Goal: Task Accomplishment & Management: Manage account settings

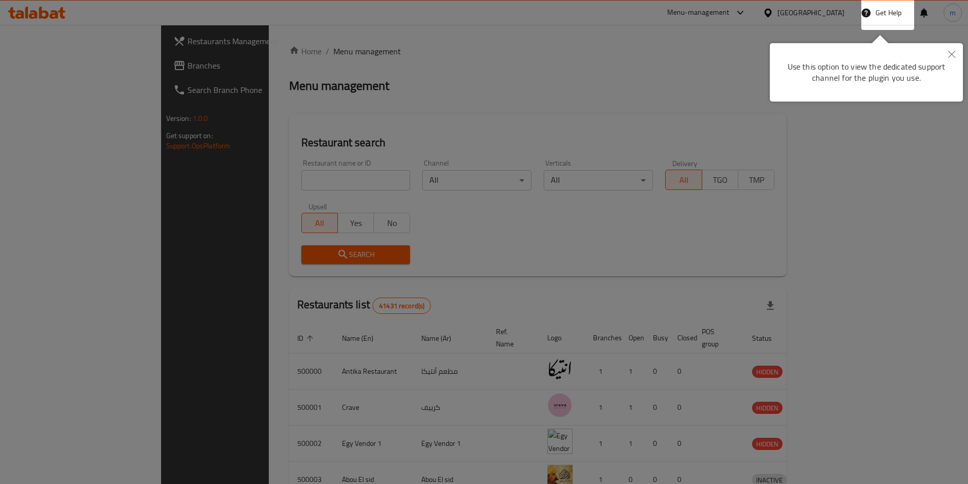
click at [952, 52] on icon "Close" at bounding box center [951, 54] width 7 height 7
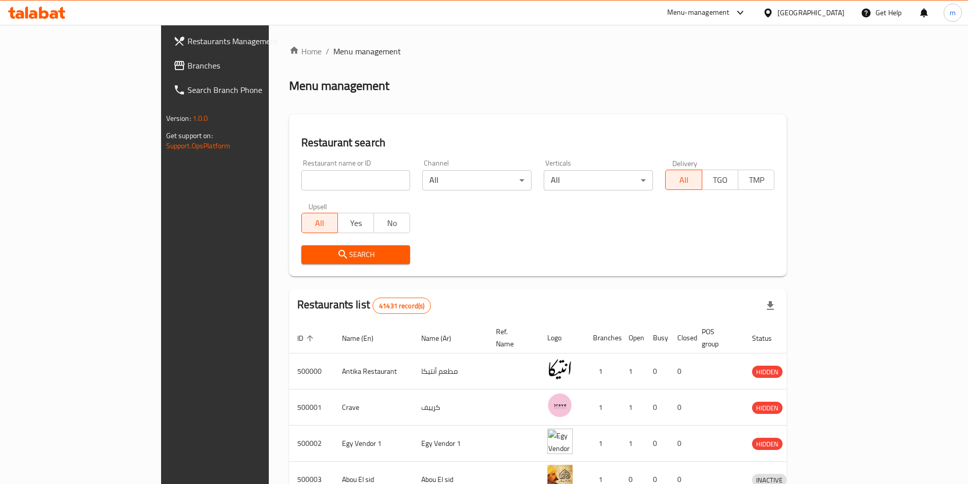
click at [833, 8] on div "Egypt" at bounding box center [810, 12] width 67 height 11
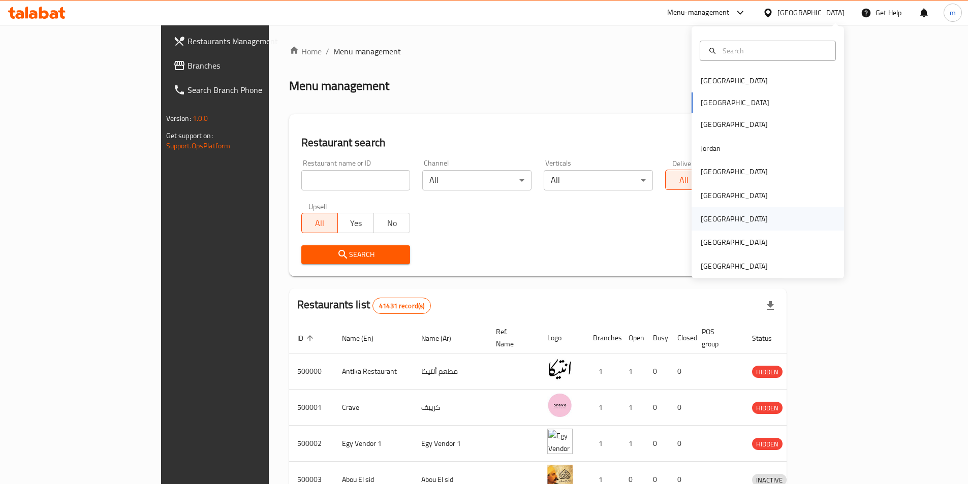
click at [724, 215] on div "[GEOGRAPHIC_DATA]" at bounding box center [767, 218] width 152 height 23
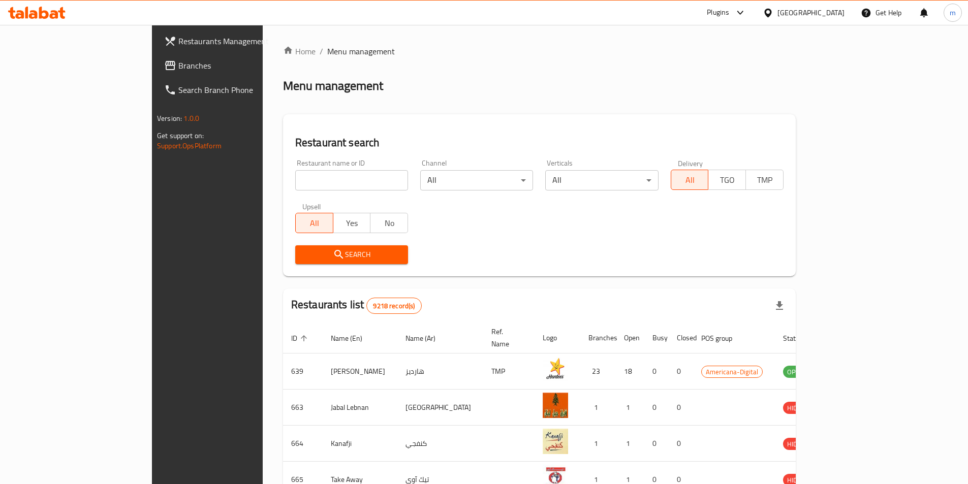
click at [156, 72] on link "Branches" at bounding box center [234, 65] width 157 height 24
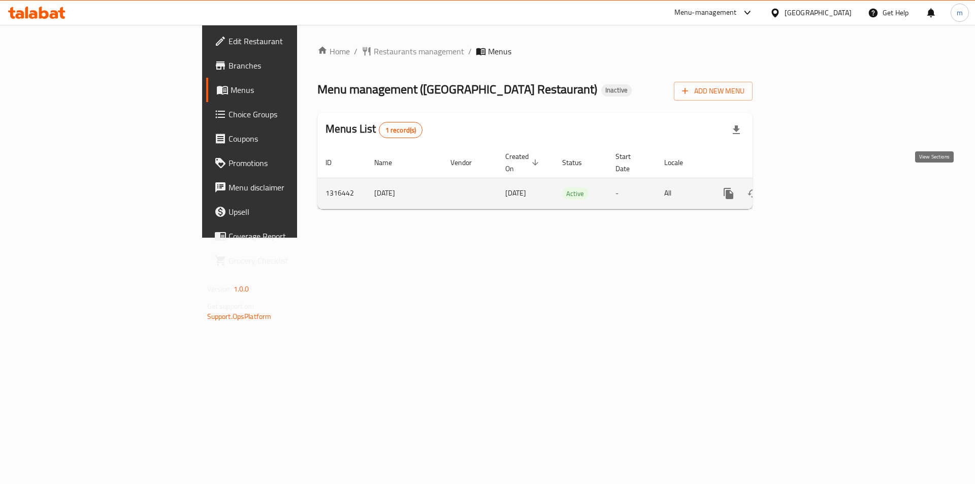
click at [808, 188] on icon "enhanced table" at bounding box center [802, 193] width 12 height 12
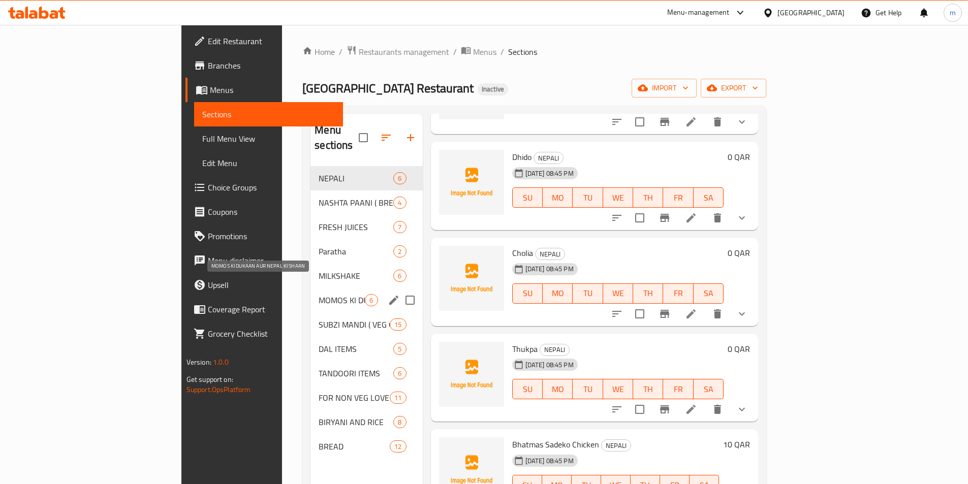
scroll to position [51, 0]
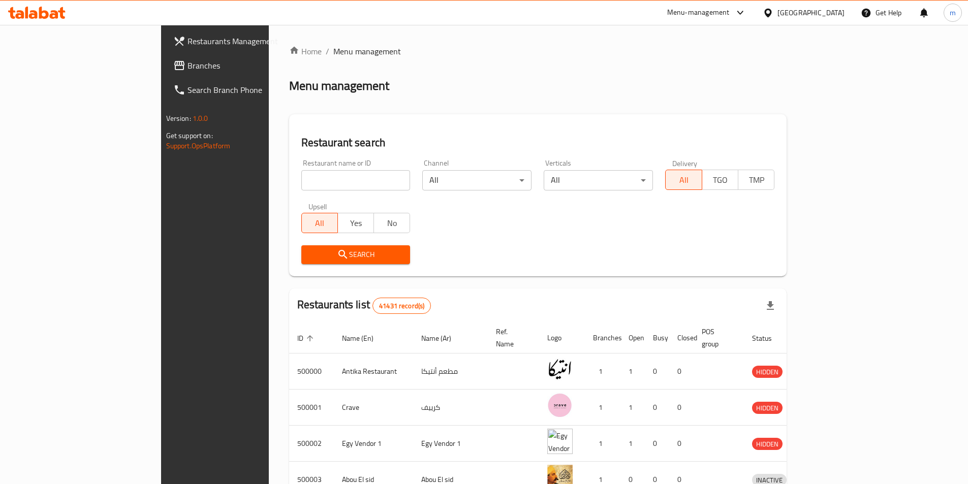
click at [165, 74] on link "Branches" at bounding box center [243, 65] width 157 height 24
click at [831, 17] on div "Egypt" at bounding box center [810, 12] width 67 height 11
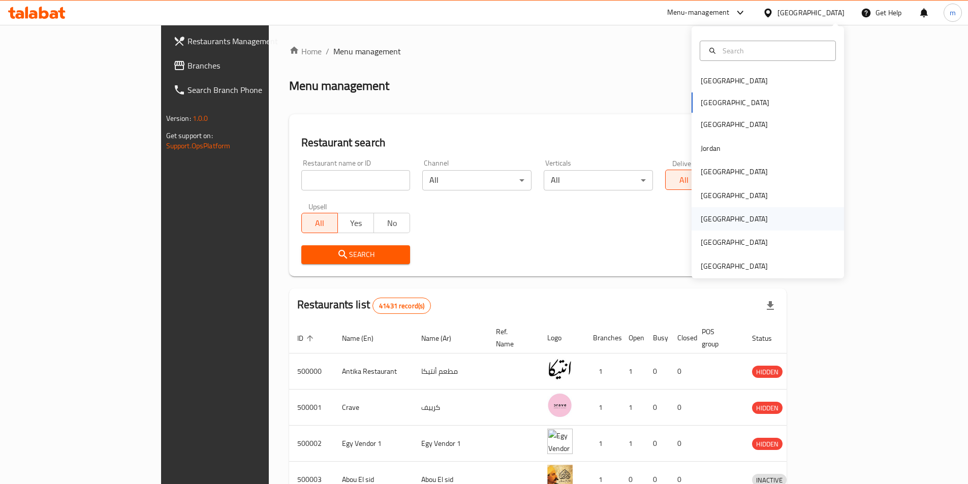
click at [725, 223] on div "[GEOGRAPHIC_DATA]" at bounding box center [767, 218] width 152 height 23
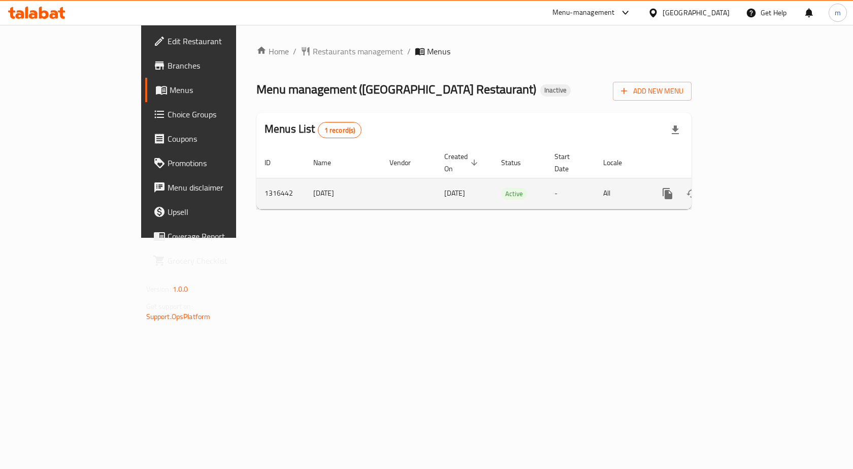
click at [753, 181] on link "enhanced table" at bounding box center [741, 193] width 24 height 24
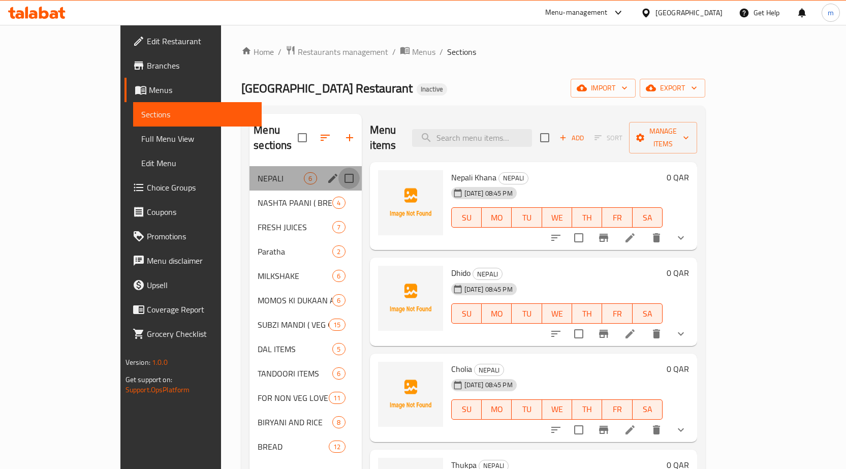
click at [338, 168] on input "Menu sections" at bounding box center [348, 178] width 21 height 21
checkbox input "true"
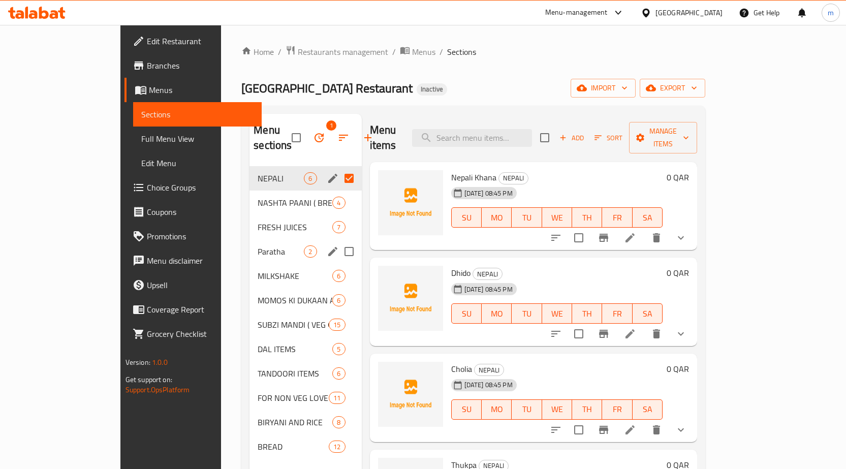
click at [338, 241] on input "Menu sections" at bounding box center [348, 251] width 21 height 21
checkbox input "true"
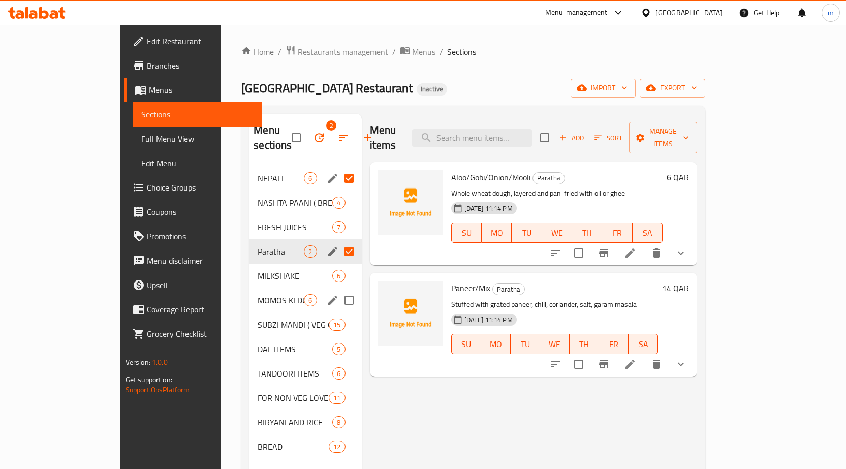
click at [338, 289] on input "Menu sections" at bounding box center [348, 299] width 21 height 21
checkbox input "true"
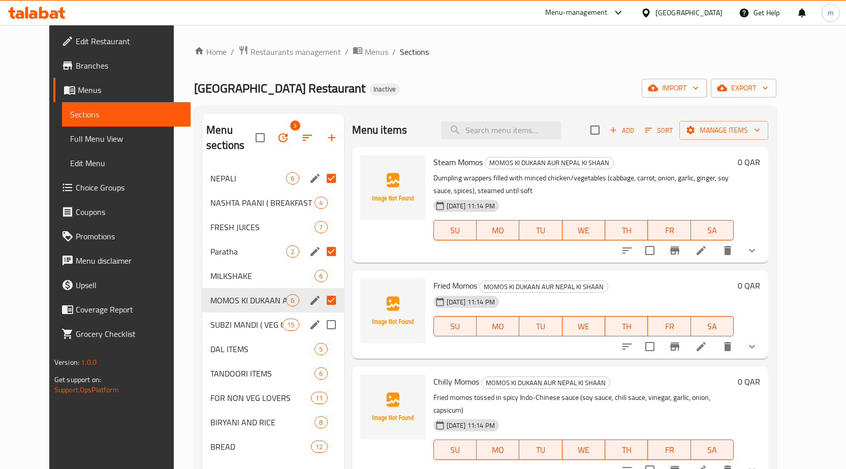
click at [320, 314] on input "Menu sections" at bounding box center [330, 324] width 21 height 21
checkbox input "true"
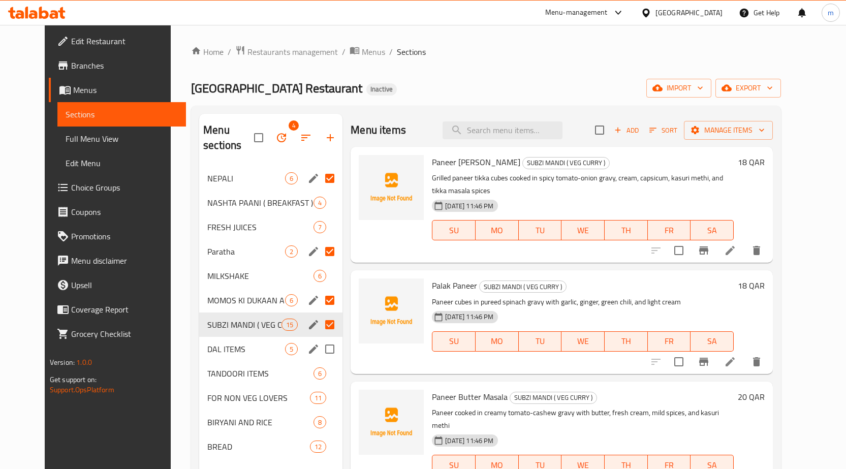
click at [319, 338] on input "Menu sections" at bounding box center [329, 348] width 21 height 21
checkbox input "true"
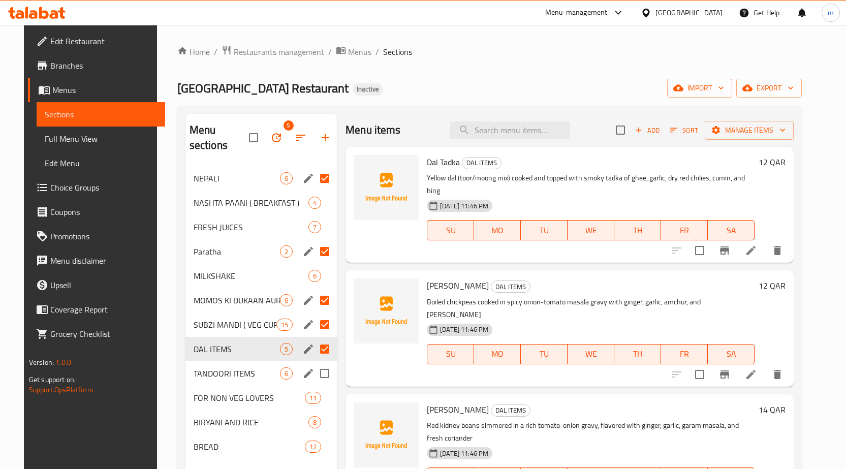
click at [314, 363] on input "Menu sections" at bounding box center [324, 373] width 21 height 21
checkbox input "true"
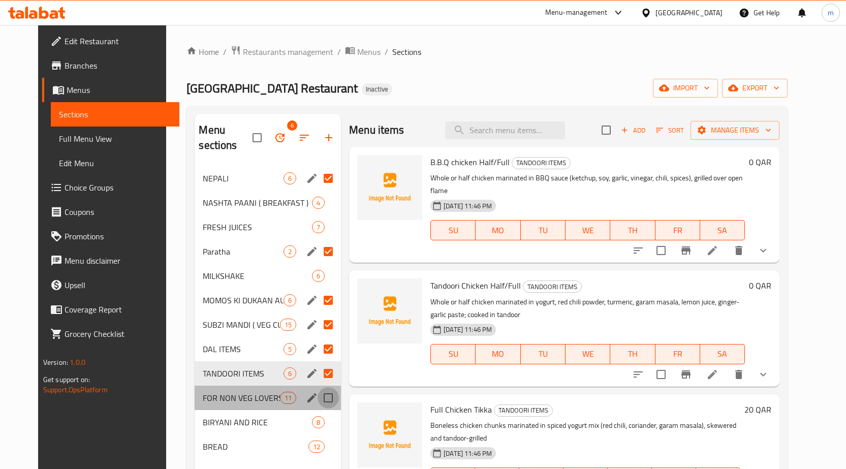
click at [317, 387] on input "Menu sections" at bounding box center [327, 397] width 21 height 21
checkbox input "true"
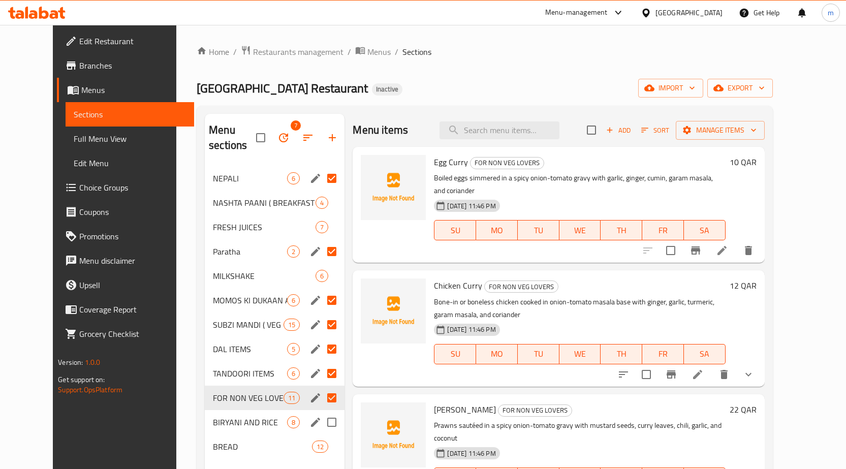
click at [321, 411] on input "Menu sections" at bounding box center [331, 421] width 21 height 21
checkbox input "true"
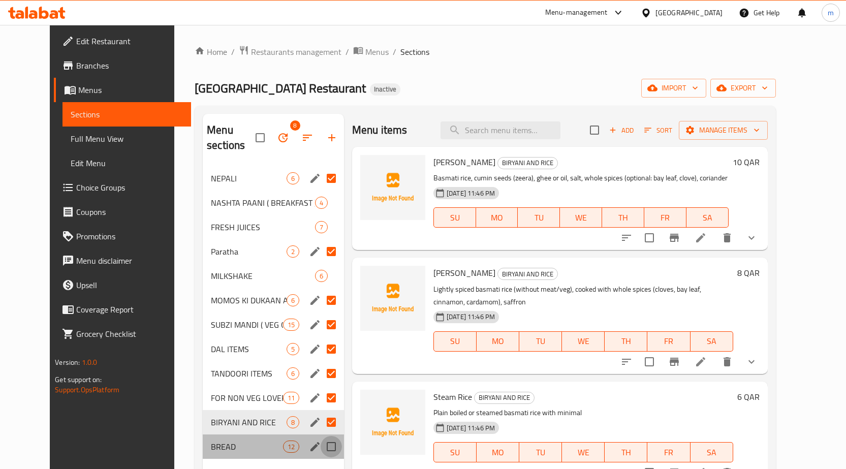
click at [320, 436] on input "Menu sections" at bounding box center [330, 446] width 21 height 21
checkbox input "true"
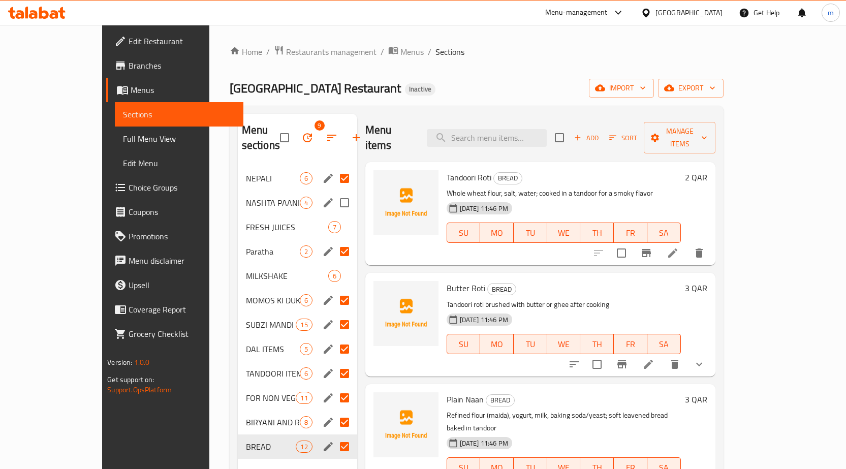
click at [334, 192] on input "Menu sections" at bounding box center [344, 202] width 21 height 21
checkbox input "true"
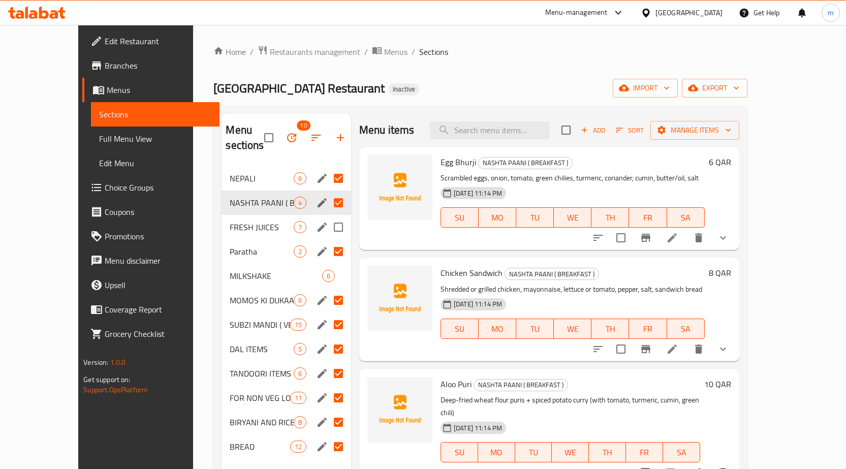
drag, startPoint x: 320, startPoint y: 207, endPoint x: 34, endPoint y: 332, distance: 312.5
click at [328, 216] on input "Menu sections" at bounding box center [338, 226] width 21 height 21
checkbox input "true"
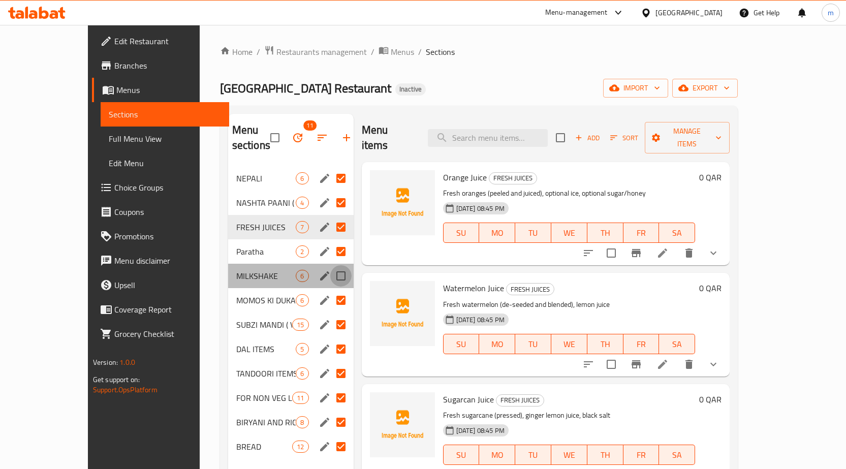
click at [330, 265] on input "Menu sections" at bounding box center [340, 275] width 21 height 21
checkbox input "true"
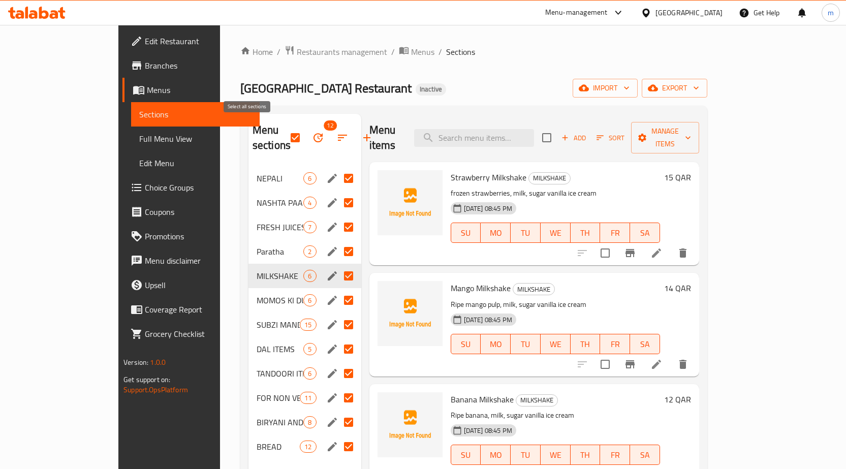
click at [284, 131] on input "checkbox" at bounding box center [294, 137] width 21 height 21
checkbox input "false"
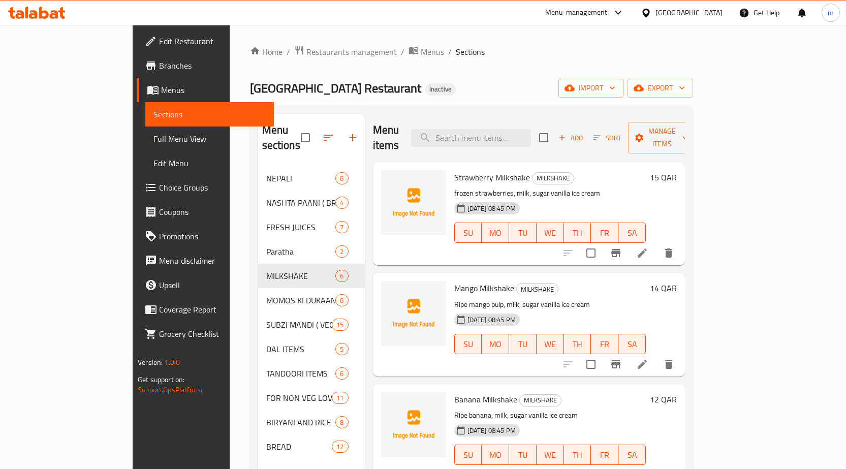
click at [435, 86] on div "Punjab Town Village Restaurant Inactive import export" at bounding box center [471, 88] width 443 height 19
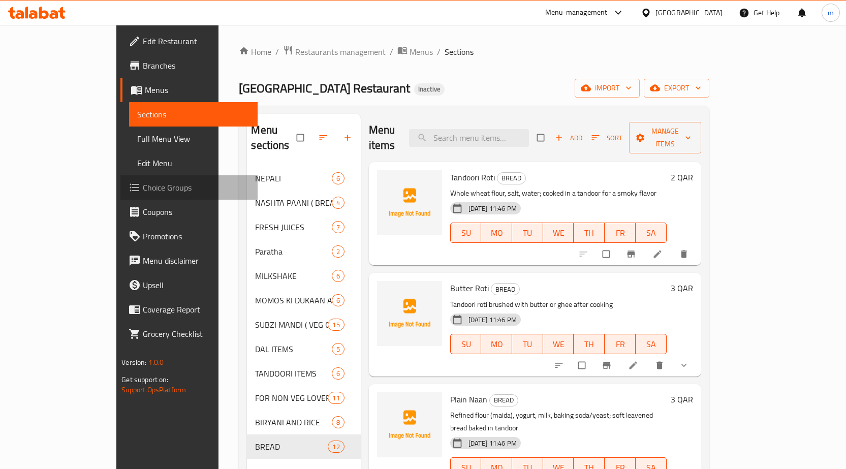
click at [143, 181] on span "Choice Groups" at bounding box center [196, 187] width 107 height 12
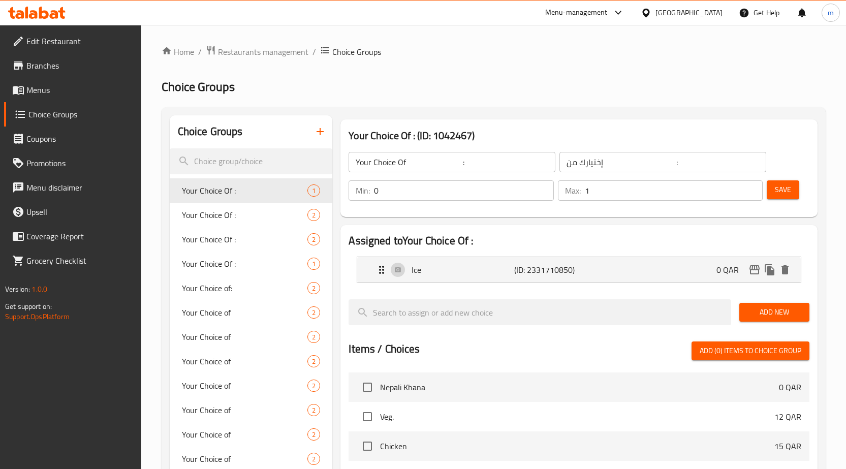
click at [53, 95] on span "Menus" at bounding box center [79, 90] width 107 height 12
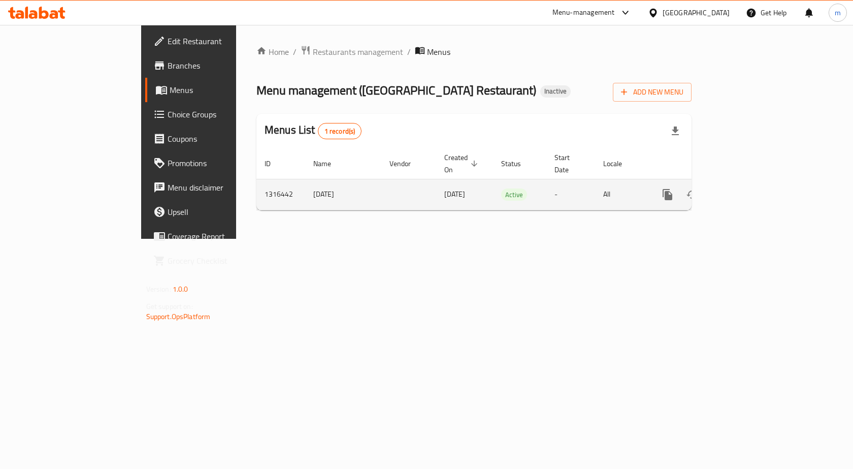
click at [747, 188] on icon "enhanced table" at bounding box center [741, 194] width 12 height 12
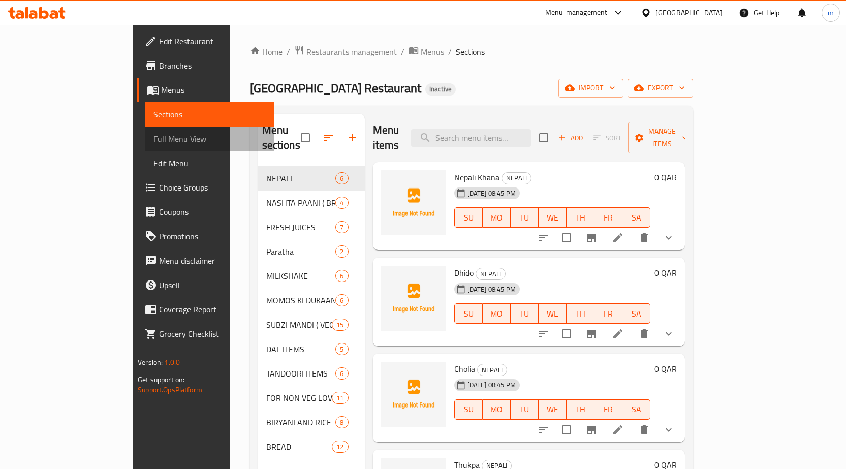
click at [153, 140] on span "Full Menu View" at bounding box center [209, 139] width 112 height 12
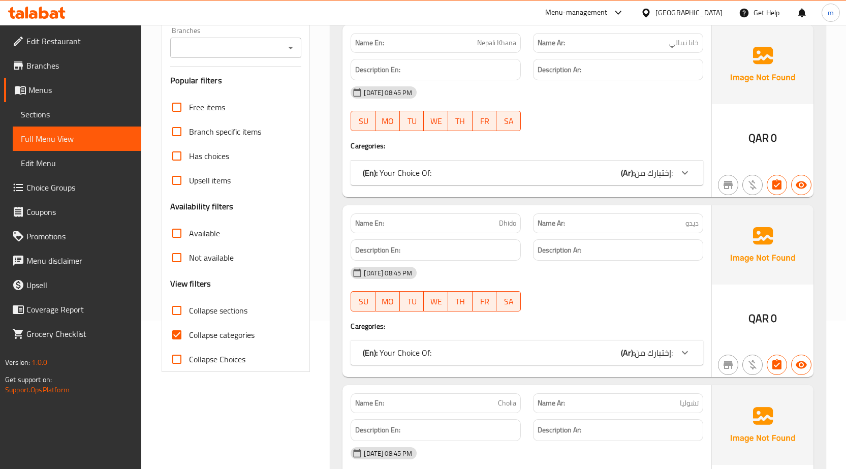
scroll to position [152, 0]
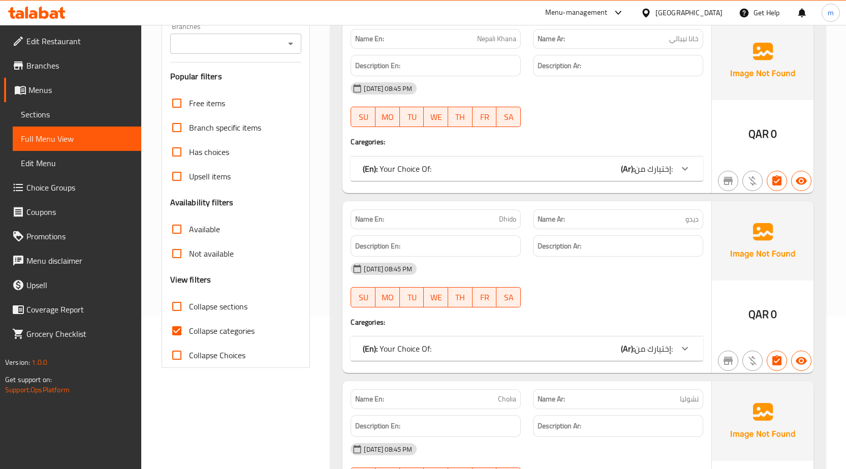
click at [199, 302] on span "Collapse sections" at bounding box center [218, 306] width 58 height 12
click at [189, 302] on input "Collapse sections" at bounding box center [177, 306] width 24 height 24
checkbox input "true"
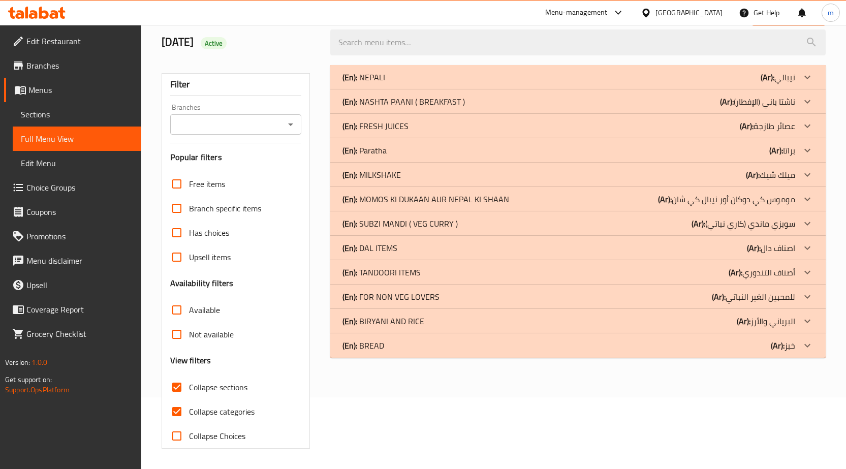
scroll to position [72, 0]
click at [552, 341] on div "(En): BREAD (Ar): خبز" at bounding box center [568, 345] width 453 height 12
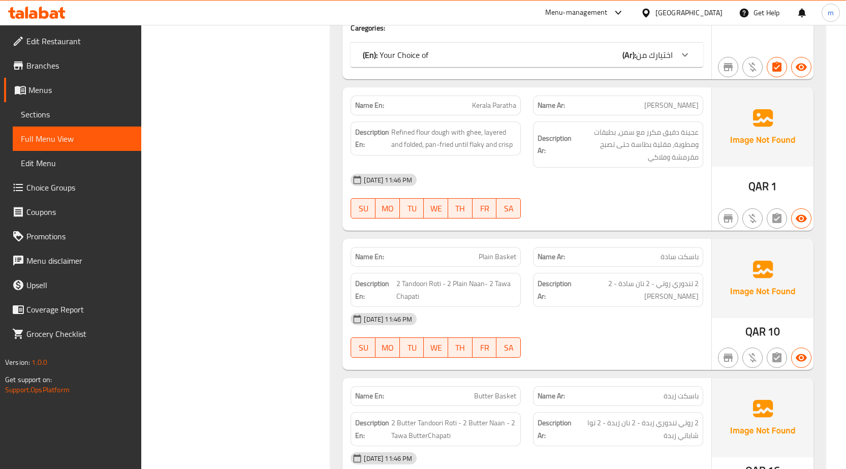
scroll to position [1922, 0]
